Goal: Task Accomplishment & Management: Complete application form

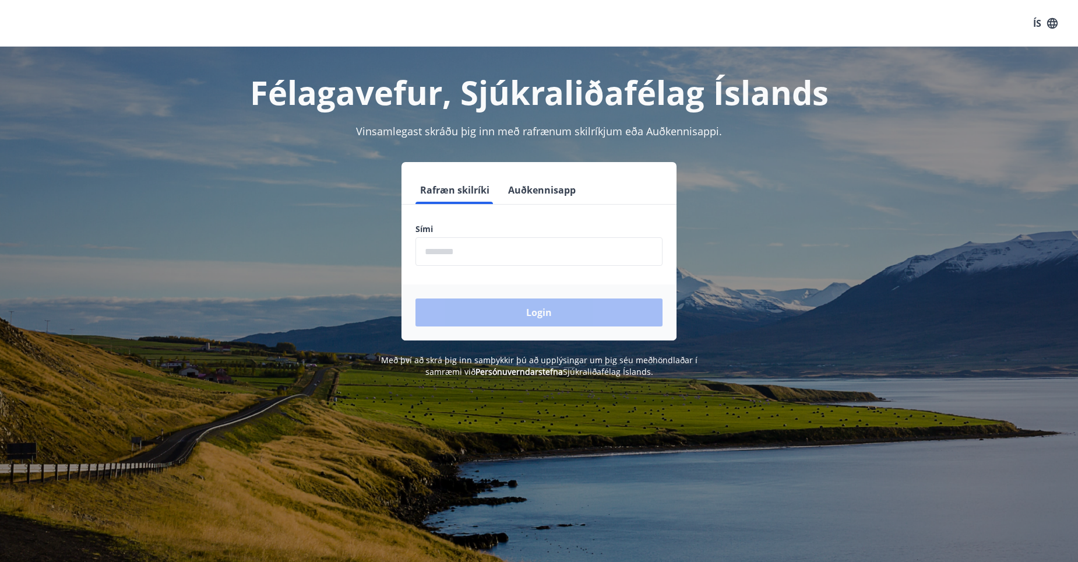
click at [443, 259] on input "phone" at bounding box center [538, 251] width 247 height 29
type input "********"
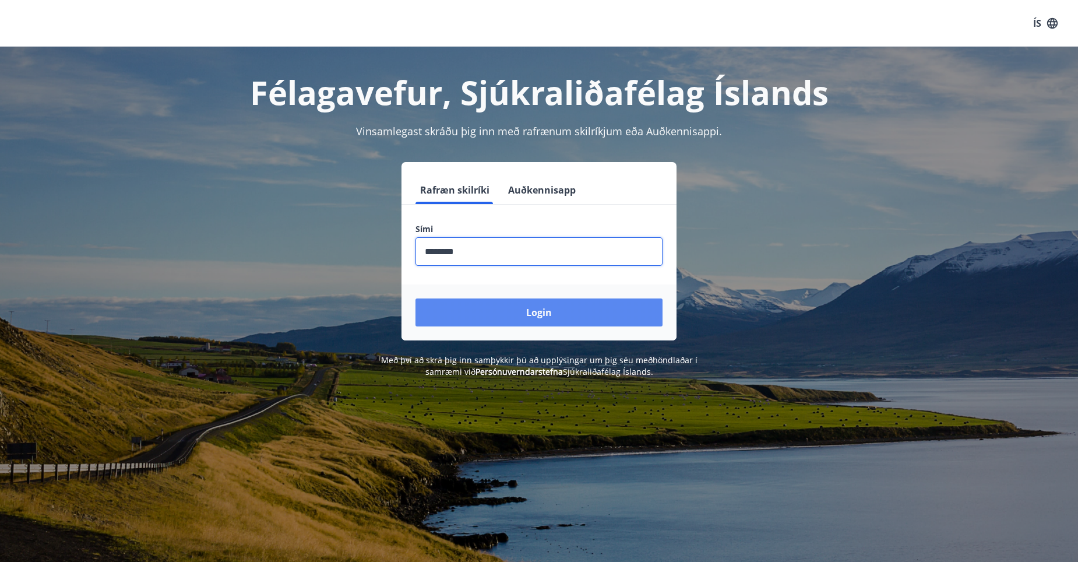
click at [536, 307] on button "Login" at bounding box center [538, 312] width 247 height 28
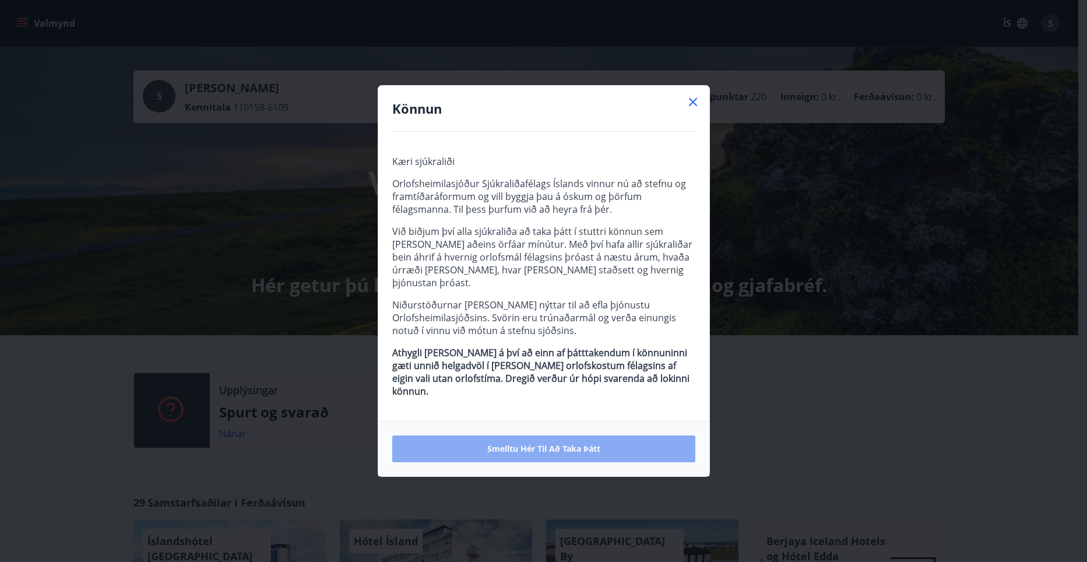
click at [558, 443] on span "Smelltu hér til að taka þátt" at bounding box center [543, 449] width 113 height 12
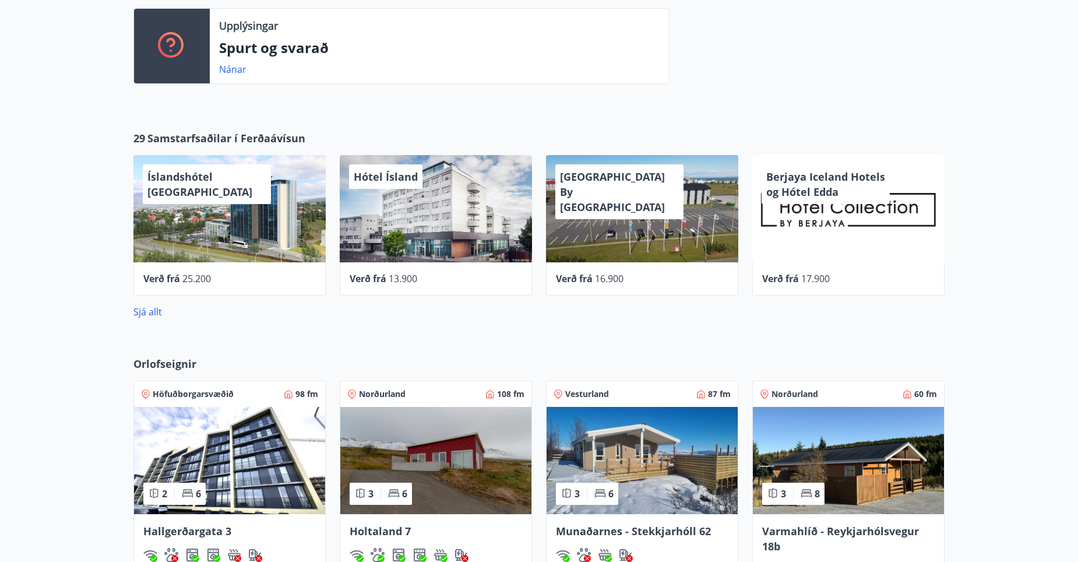
scroll to position [365, 0]
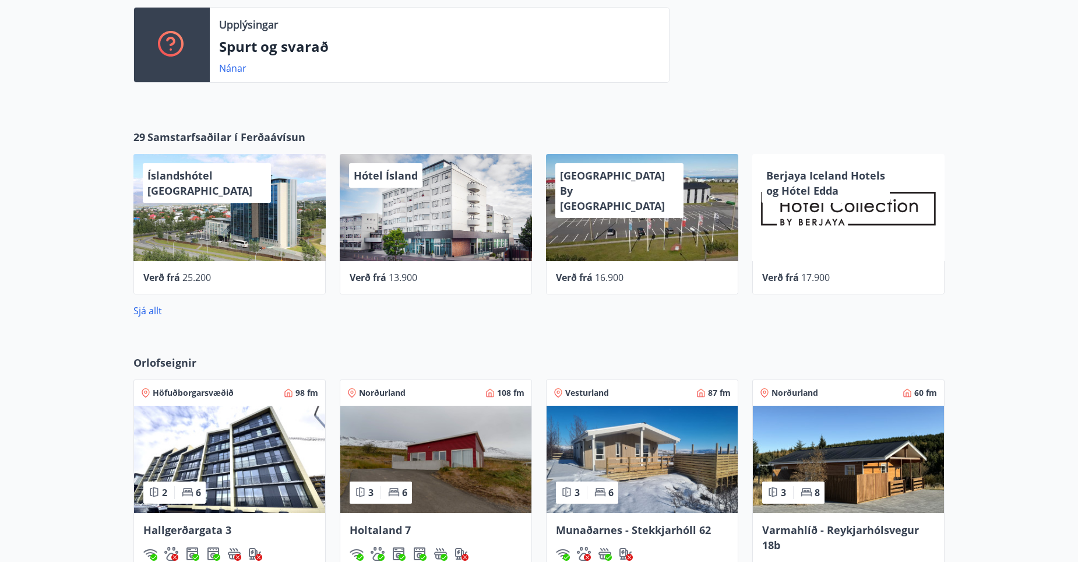
click at [423, 210] on div "Hótel Ísland" at bounding box center [436, 207] width 192 height 107
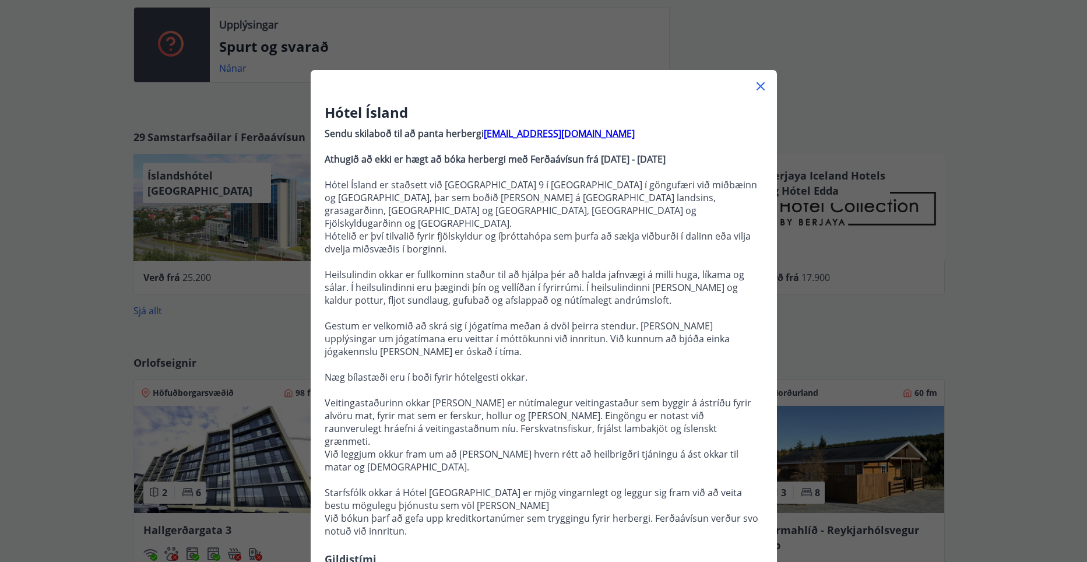
click at [753, 86] on icon at bounding box center [760, 86] width 14 height 14
